Goal: Check status: Check status

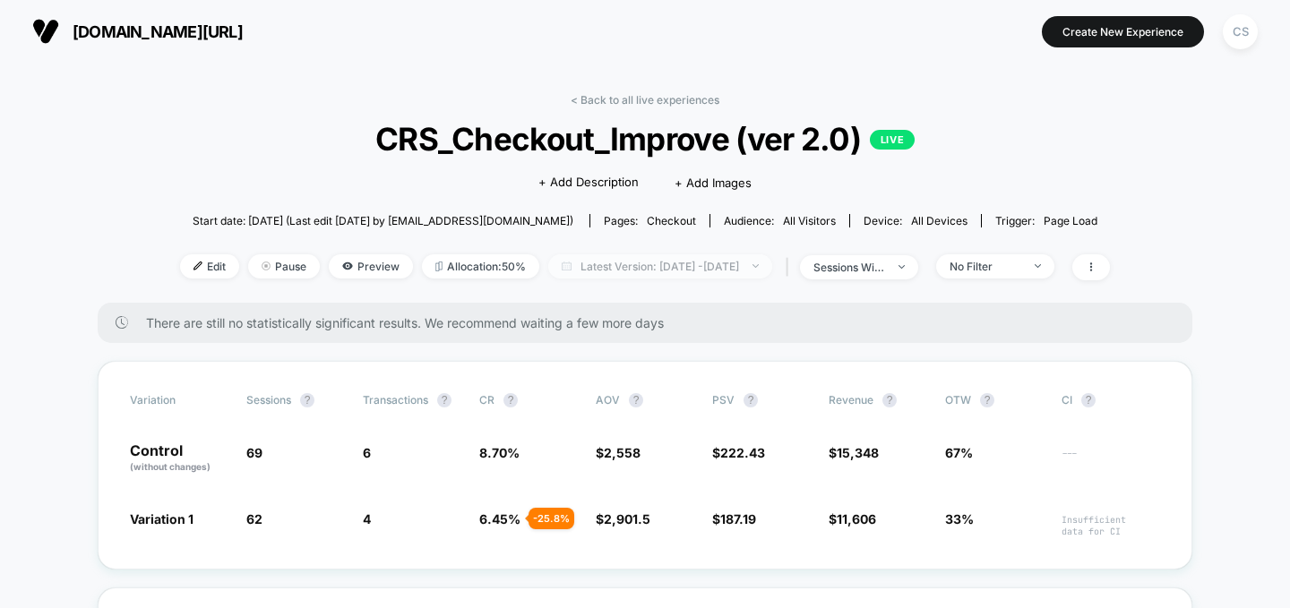
click at [759, 267] on span "Latest Version: [DATE] - [DATE]" at bounding box center [660, 266] width 224 height 24
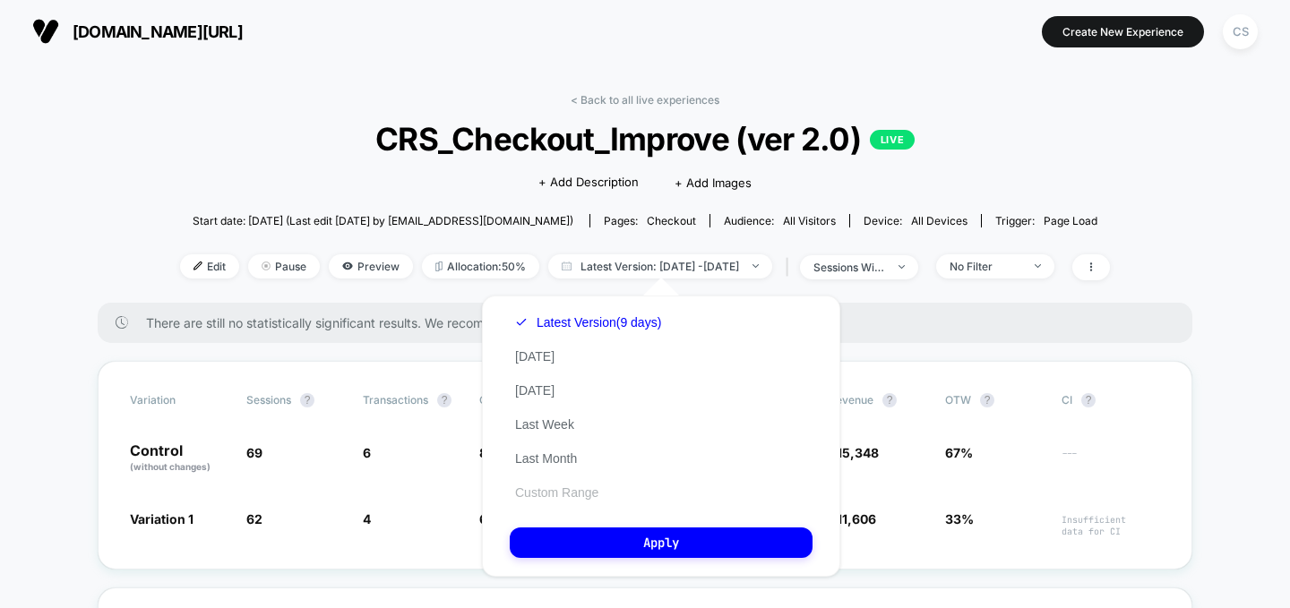
click at [542, 494] on button "Custom Range" at bounding box center [557, 492] width 94 height 16
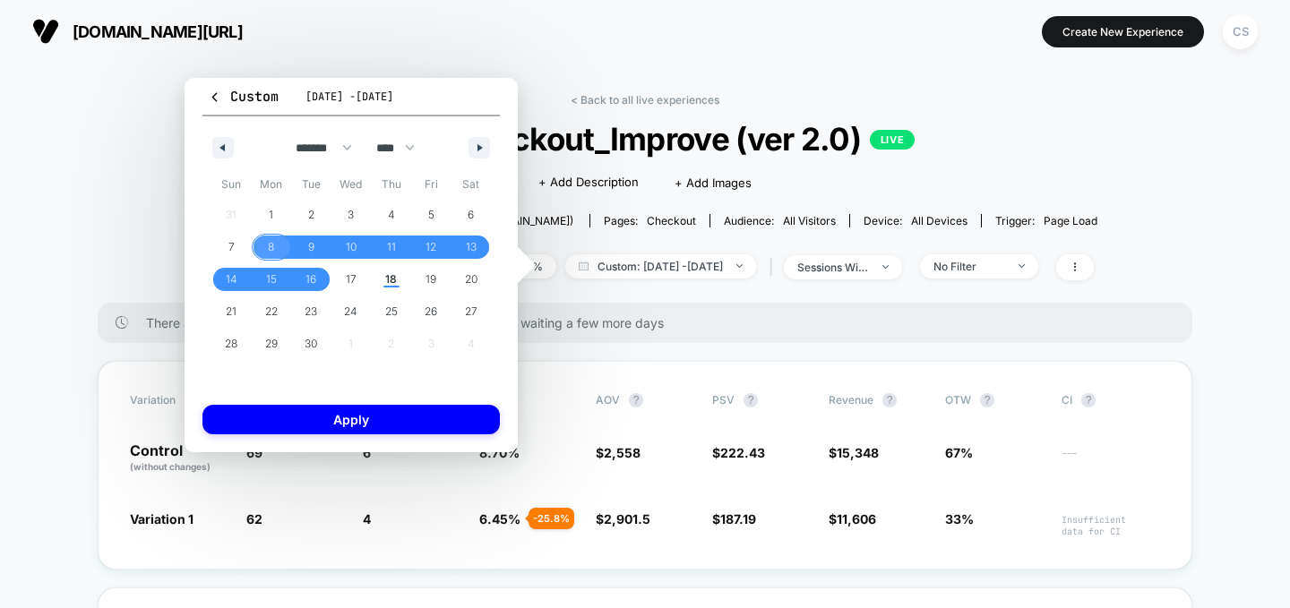
click at [265, 244] on span "8" at bounding box center [272, 247] width 40 height 23
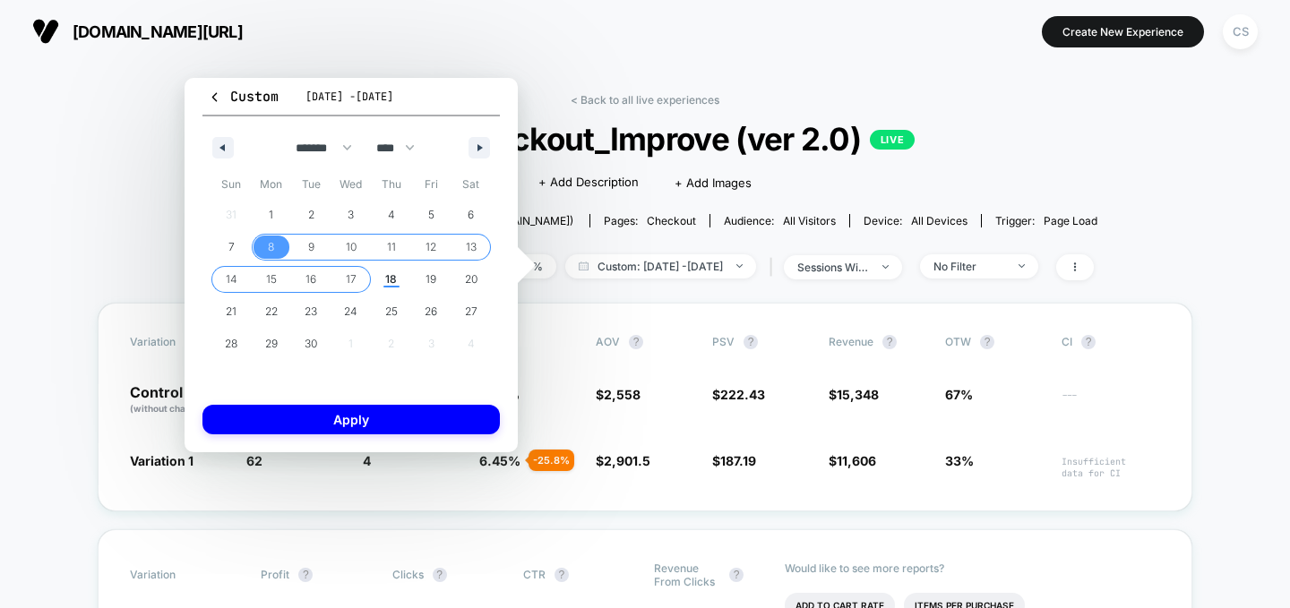
click at [344, 282] on span "17" at bounding box center [351, 279] width 40 height 23
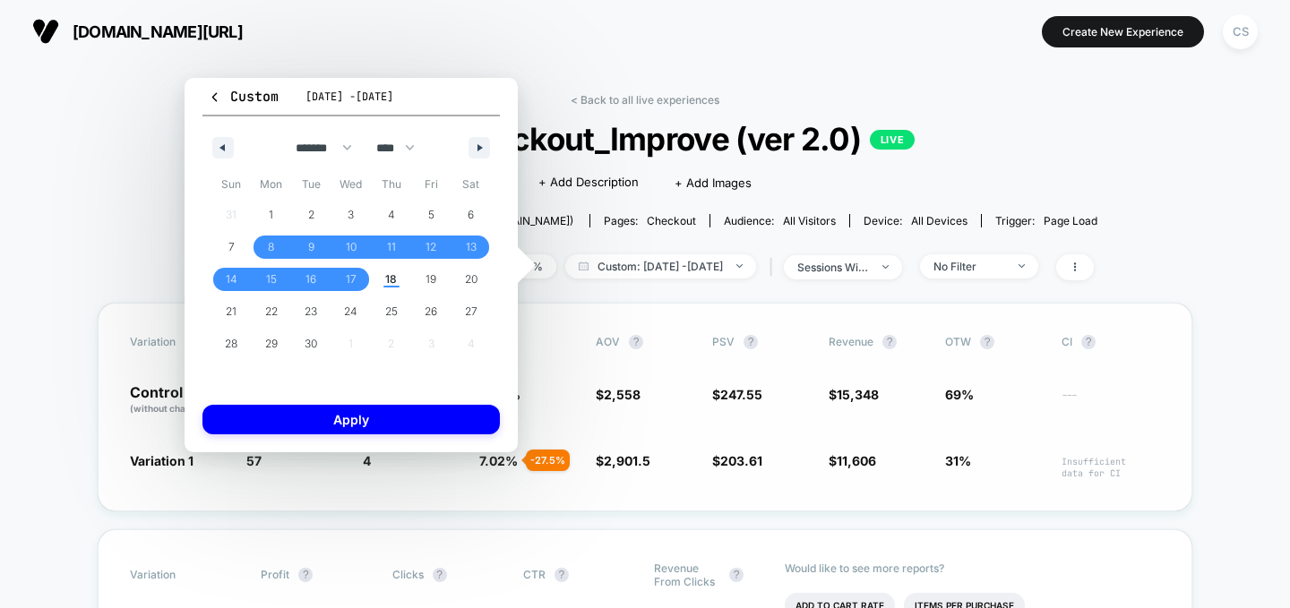
click at [381, 421] on button "Apply" at bounding box center [350, 420] width 297 height 30
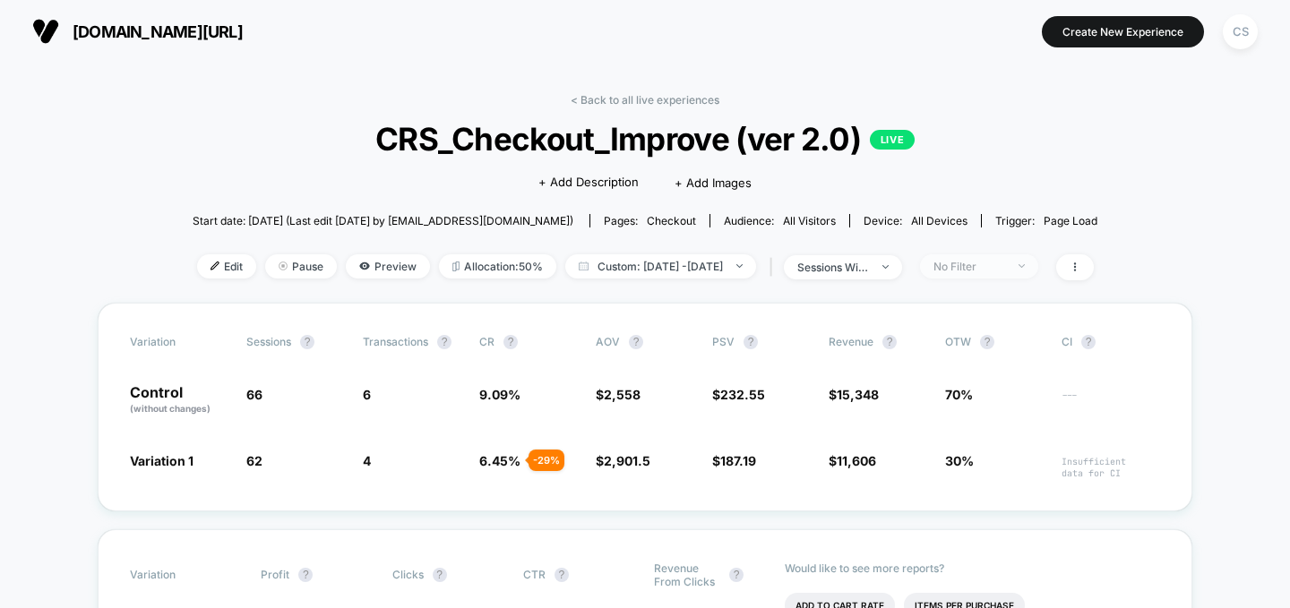
click at [999, 267] on div "No Filter" at bounding box center [969, 266] width 72 height 13
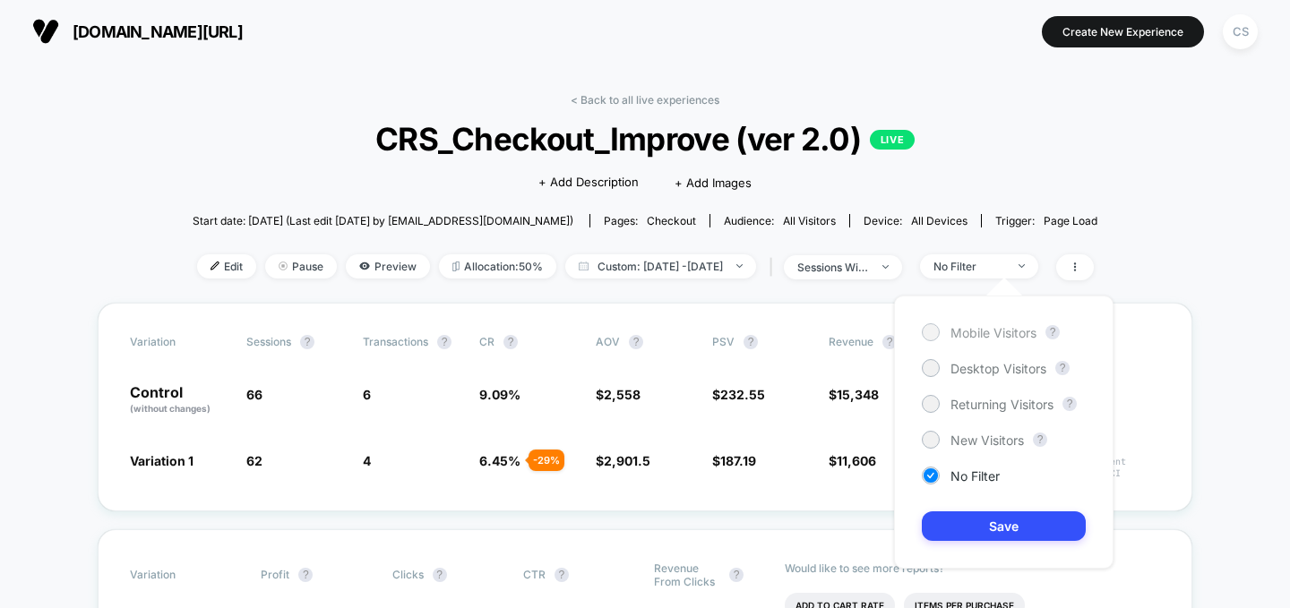
click at [931, 337] on div at bounding box center [929, 331] width 13 height 13
click at [961, 521] on button "Save" at bounding box center [1004, 526] width 164 height 30
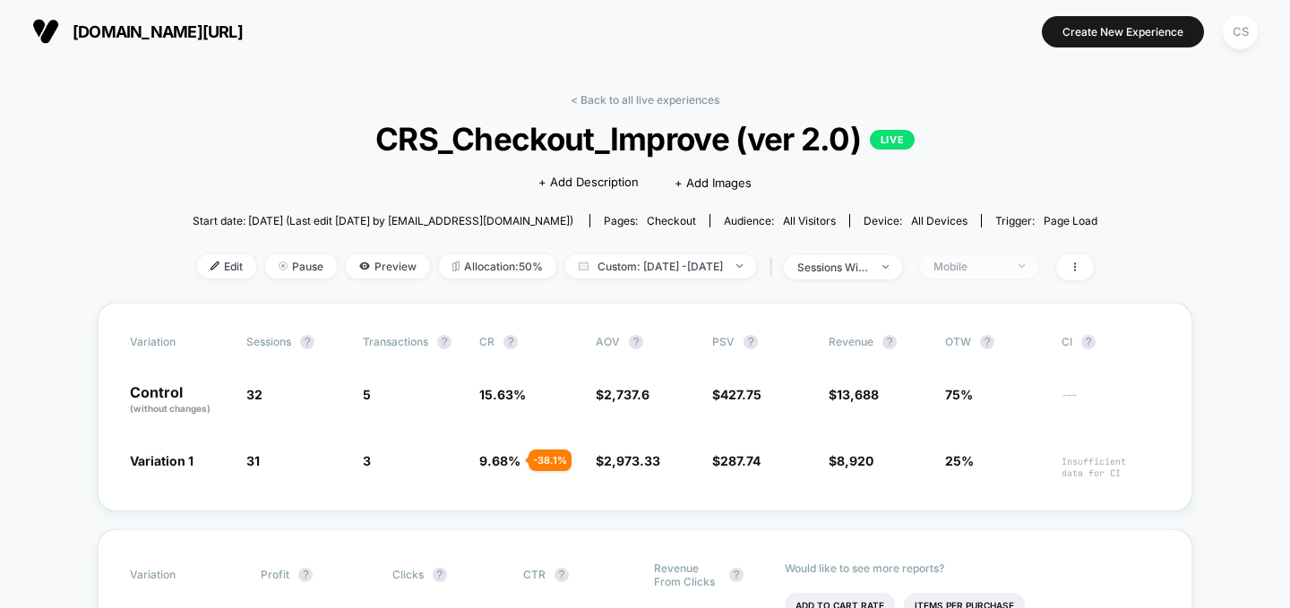
click at [1038, 264] on span "Mobile" at bounding box center [979, 266] width 118 height 24
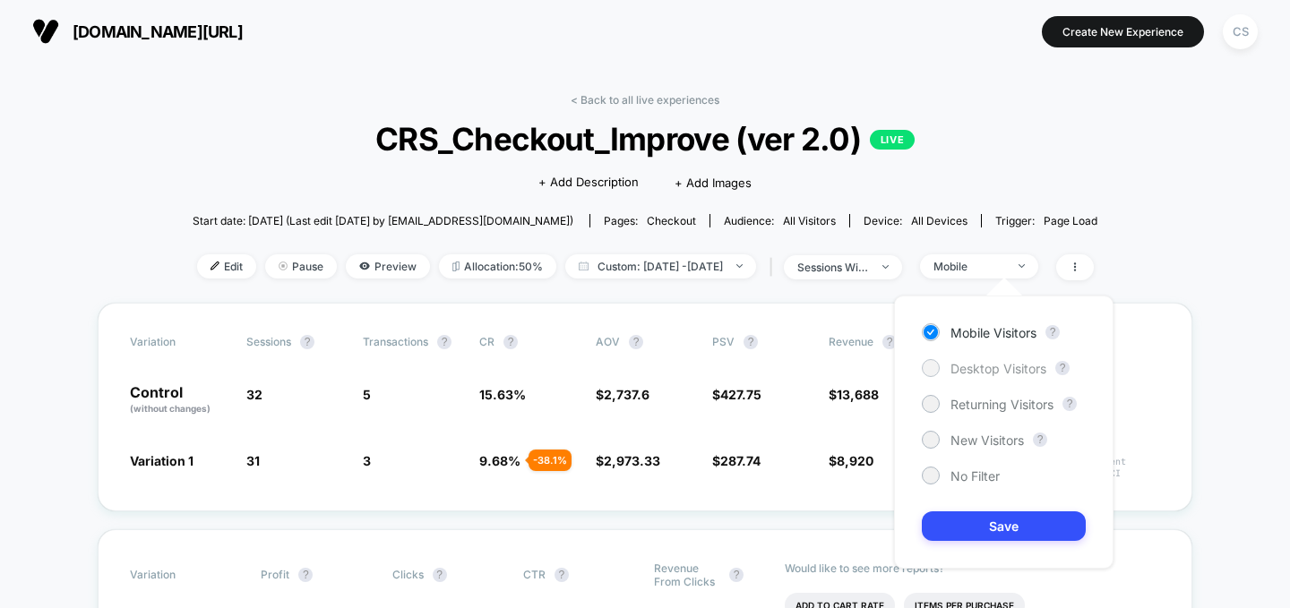
click at [964, 365] on span "Desktop Visitors" at bounding box center [998, 368] width 96 height 15
click at [968, 540] on button "Save" at bounding box center [1004, 526] width 164 height 30
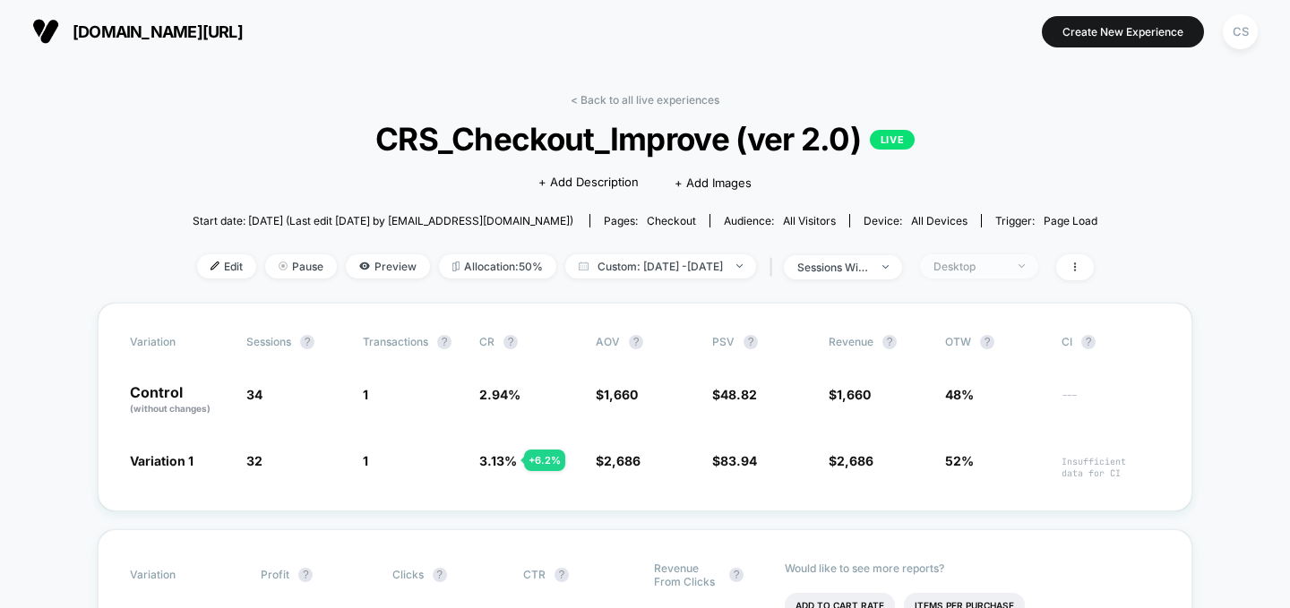
click at [1005, 270] on div "Desktop" at bounding box center [969, 266] width 72 height 13
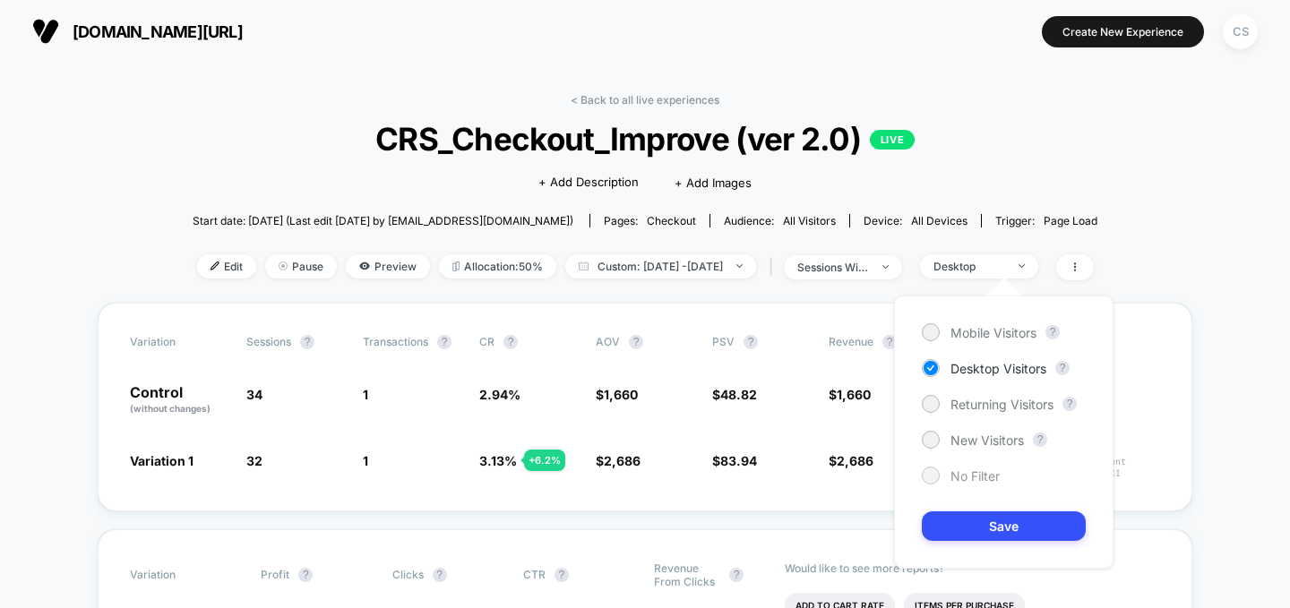
click at [958, 481] on span "No Filter" at bounding box center [974, 475] width 49 height 15
click at [965, 514] on button "Save" at bounding box center [1004, 526] width 164 height 30
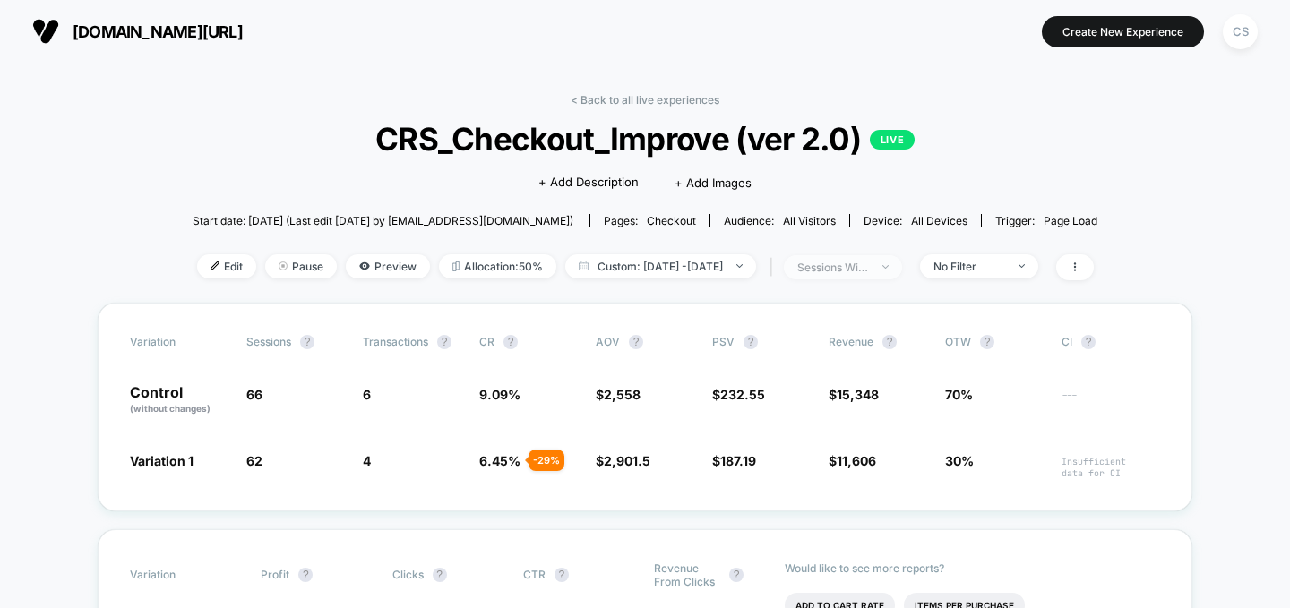
click at [902, 268] on span "sessions with impression" at bounding box center [843, 267] width 118 height 24
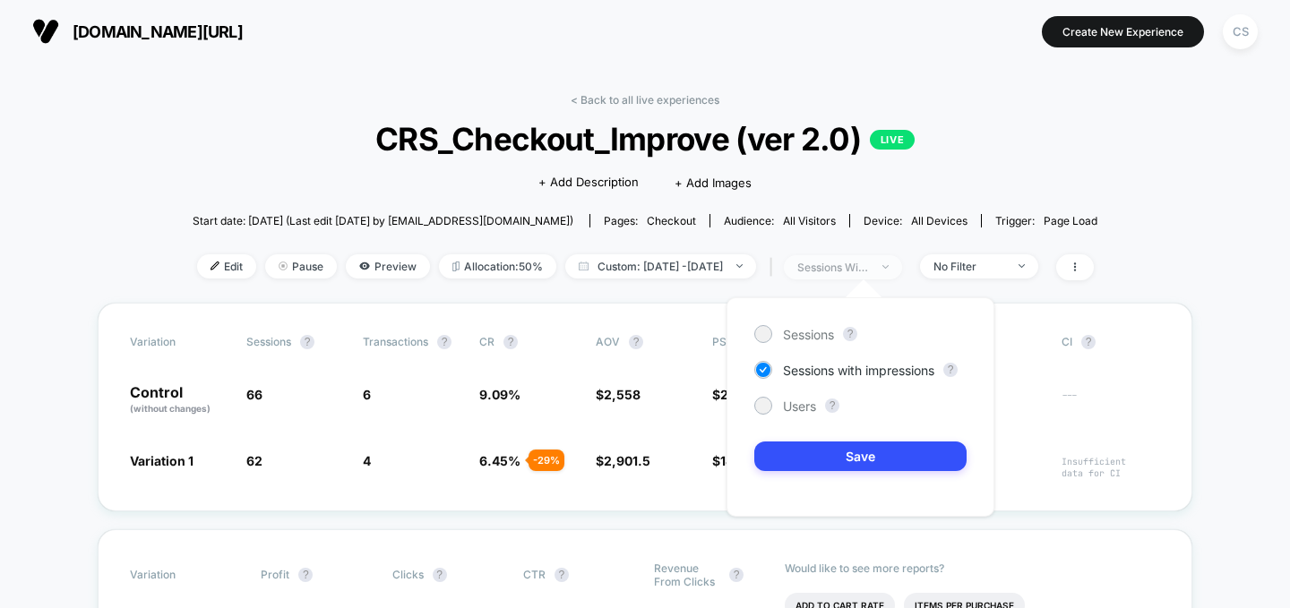
click at [902, 268] on span "sessions with impression" at bounding box center [843, 267] width 118 height 24
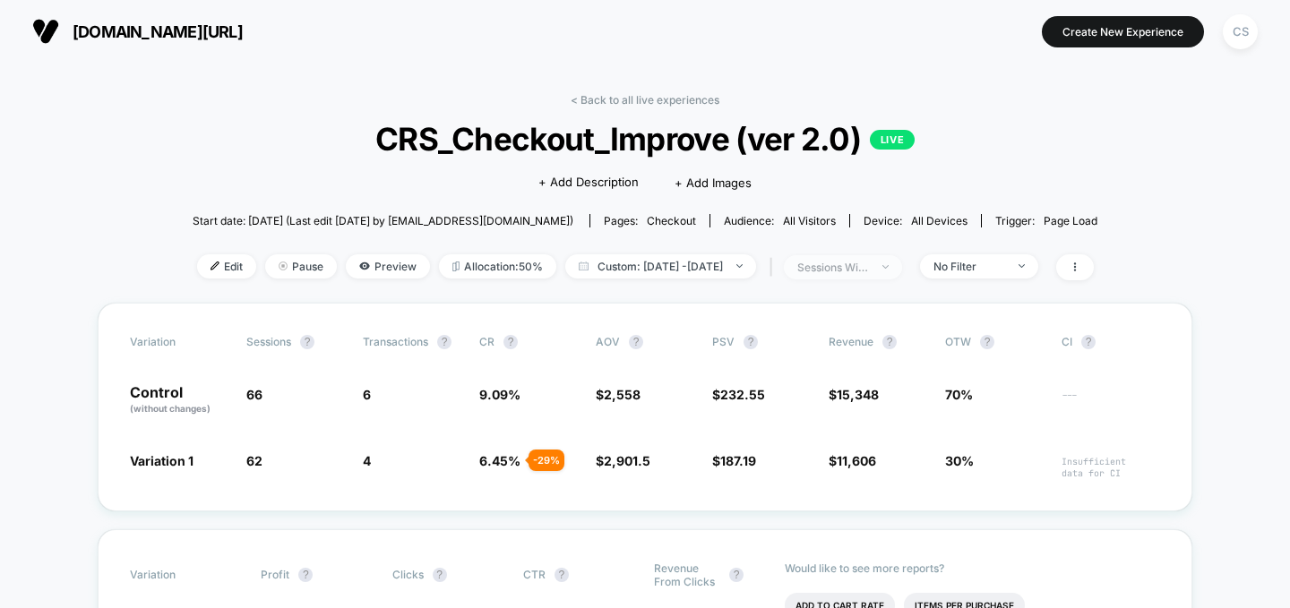
click at [902, 268] on span "sessions with impression" at bounding box center [843, 267] width 118 height 24
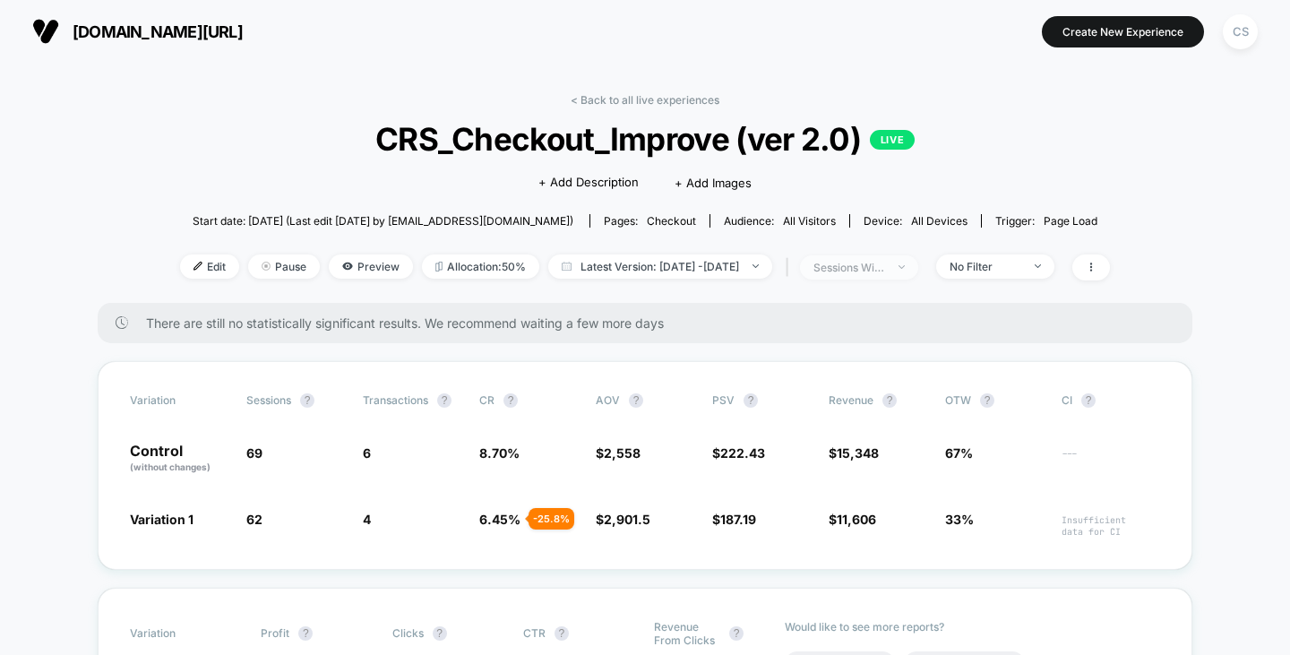
click at [885, 262] on div "sessions with impression" at bounding box center [849, 267] width 72 height 13
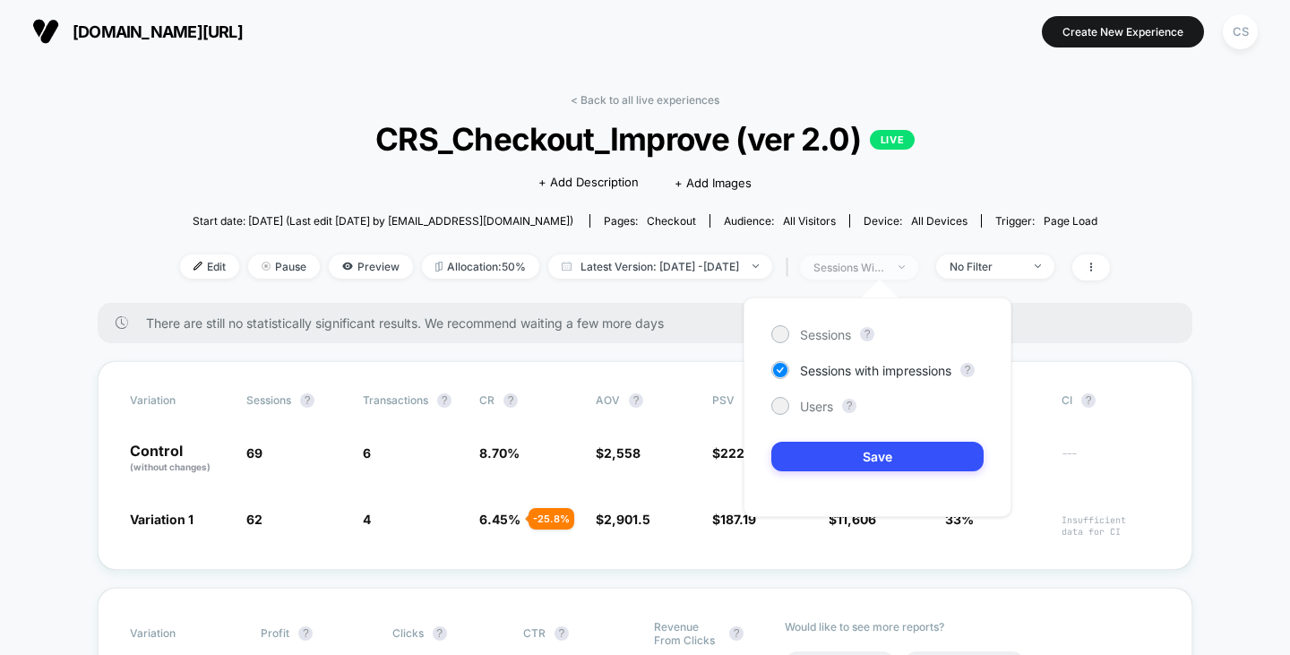
click at [885, 262] on div "sessions with impression" at bounding box center [849, 267] width 72 height 13
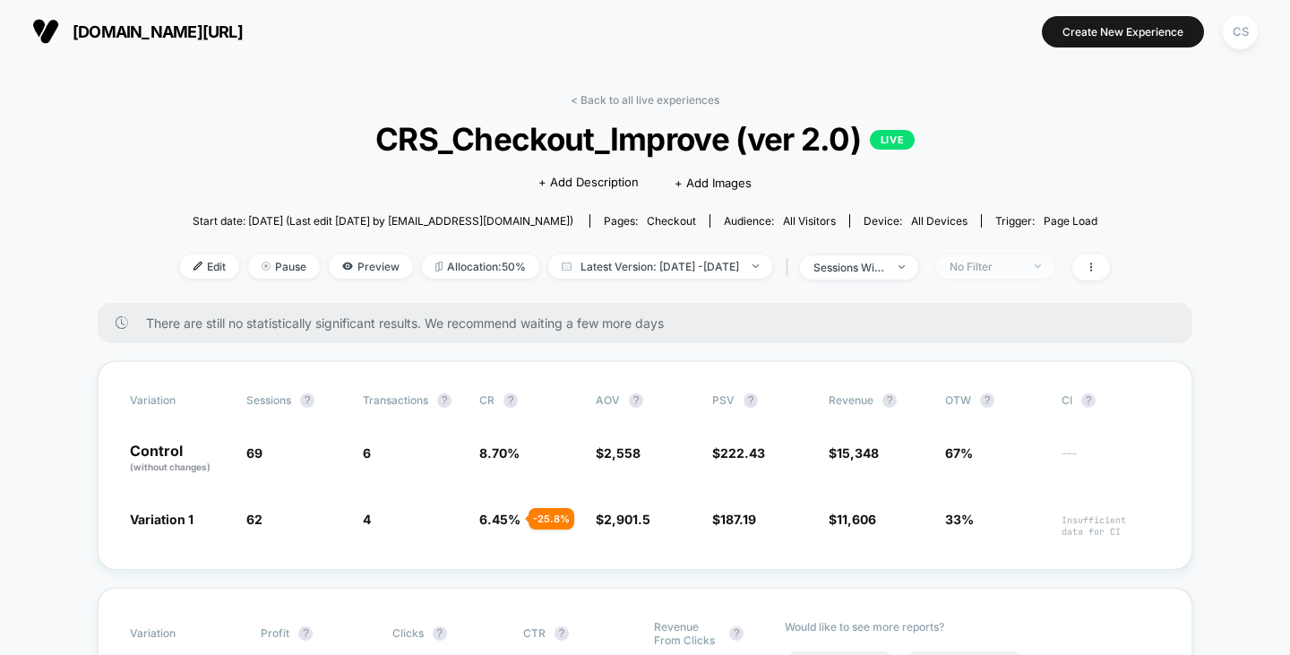
click at [983, 266] on div "No Filter" at bounding box center [985, 266] width 72 height 13
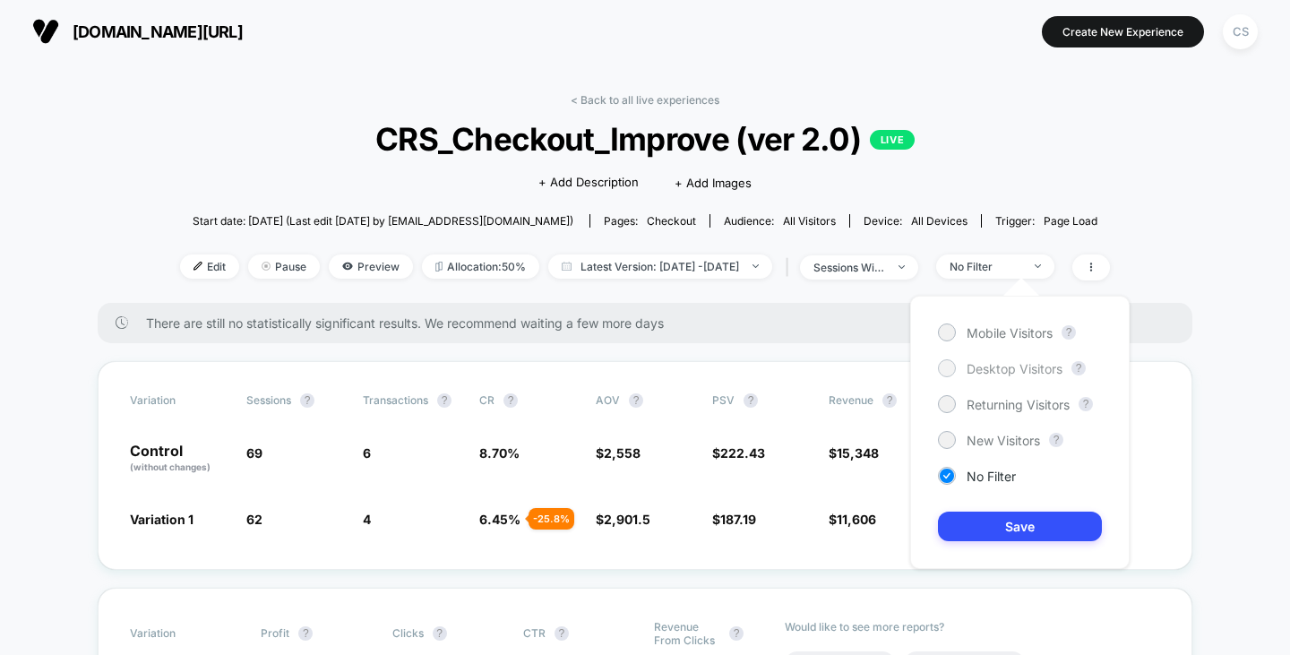
click at [988, 373] on span "Desktop Visitors" at bounding box center [1014, 368] width 96 height 15
click at [981, 531] on button "Save" at bounding box center [1020, 526] width 164 height 30
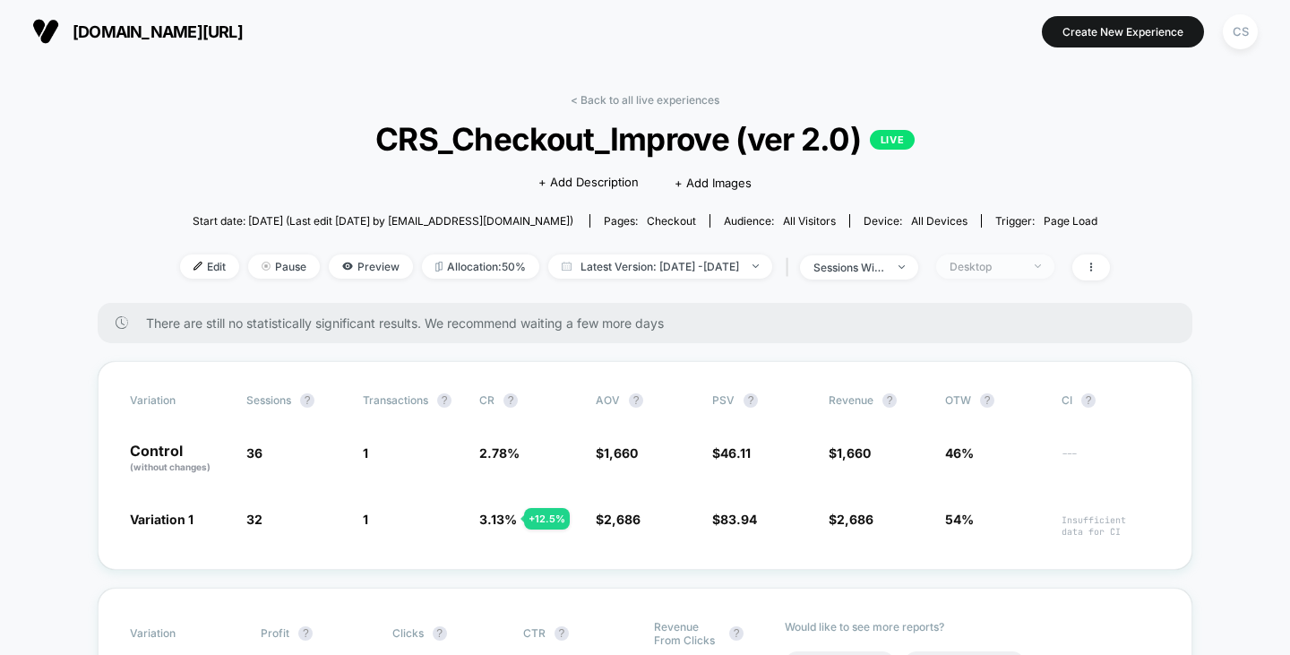
click at [1054, 271] on span "Desktop" at bounding box center [995, 266] width 118 height 24
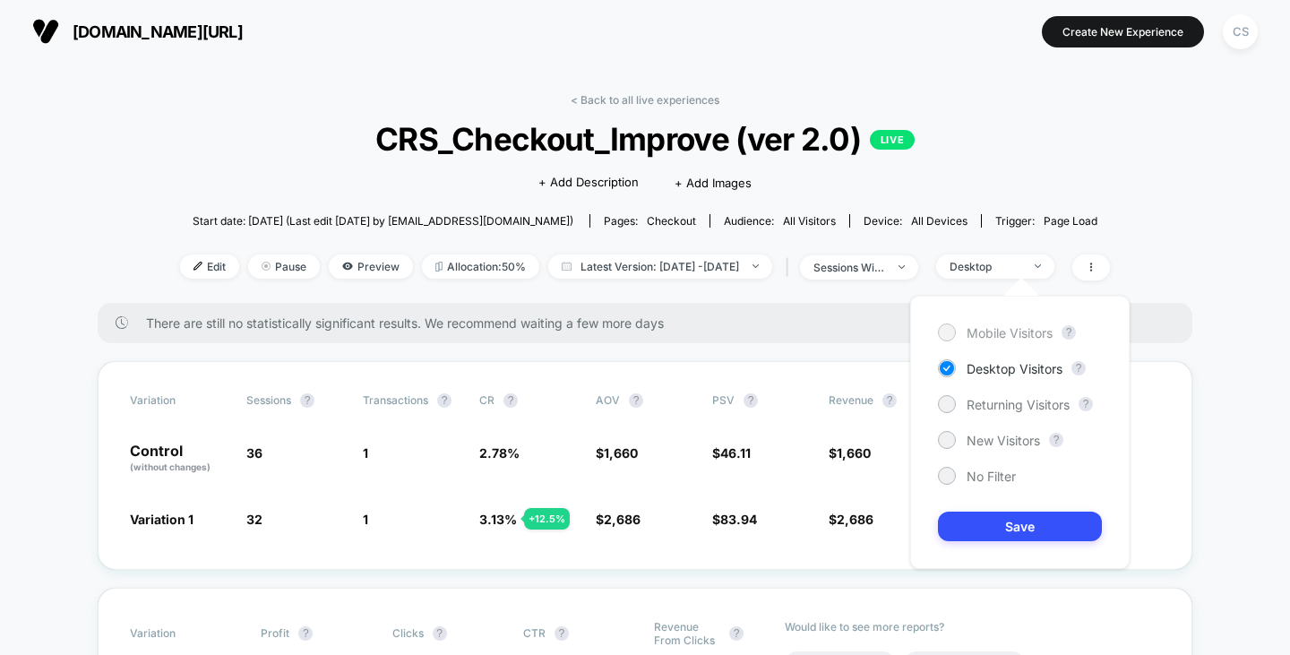
click at [1029, 325] on span "Mobile Visitors" at bounding box center [1009, 332] width 86 height 15
click at [1005, 529] on button "Save" at bounding box center [1020, 526] width 164 height 30
